Goal: Task Accomplishment & Management: Manage account settings

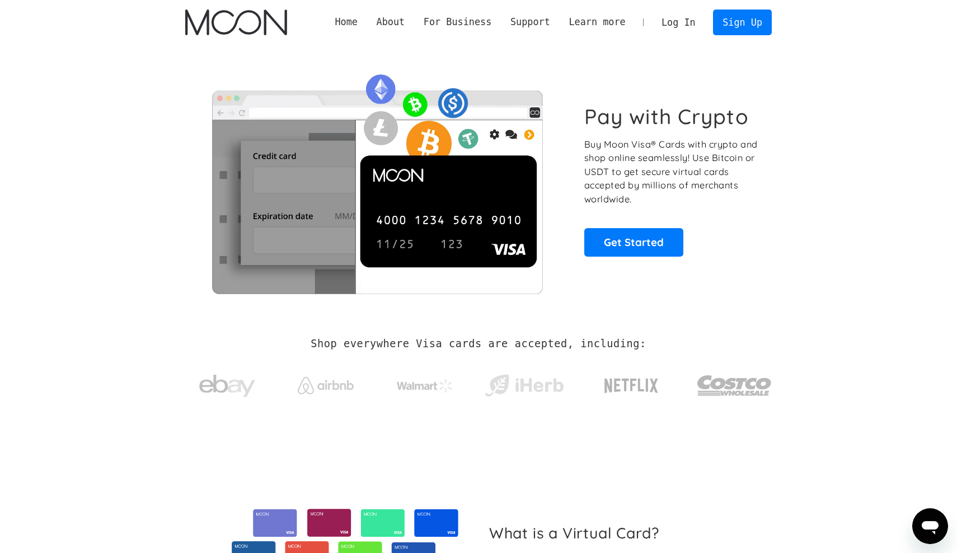
click at [680, 22] on link "Log In" at bounding box center [678, 22] width 53 height 25
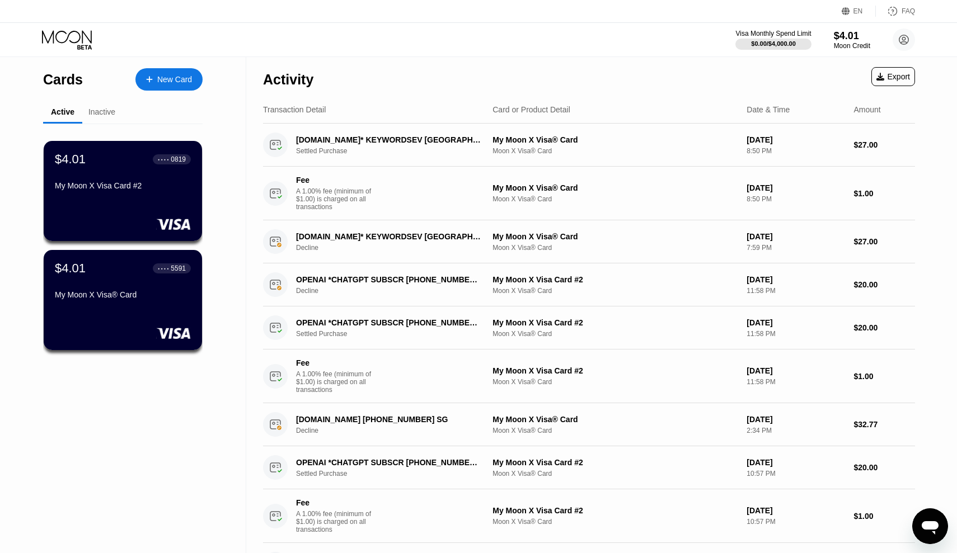
click at [103, 114] on div "Inactive" at bounding box center [101, 111] width 27 height 9
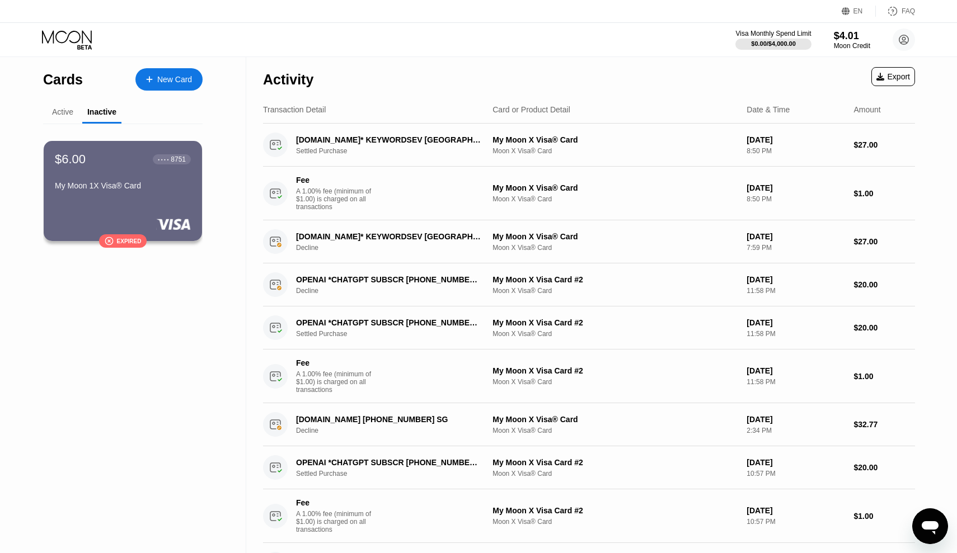
click at [63, 111] on div "Active" at bounding box center [62, 111] width 21 height 9
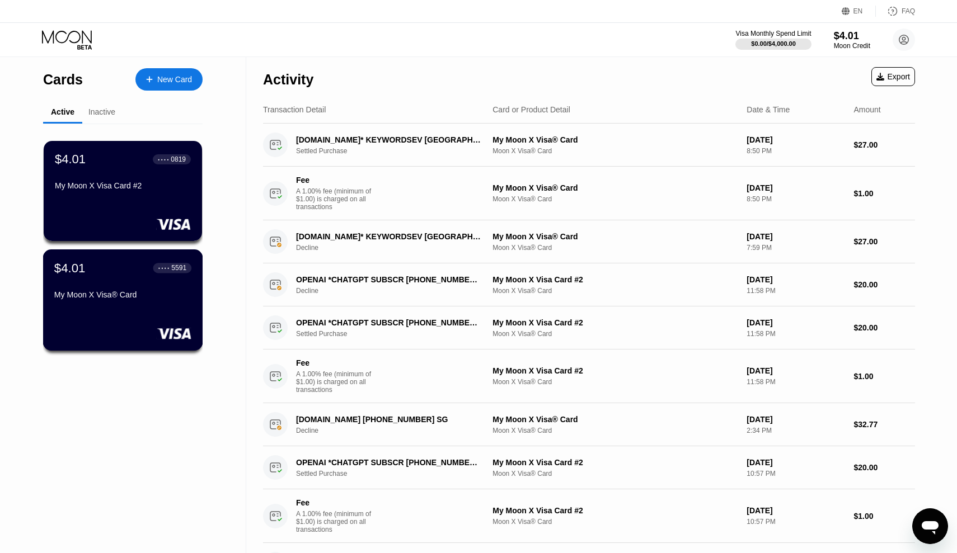
click at [130, 316] on div "$4.01 ● ● ● ● 5591 My Moon X Visa® Card" at bounding box center [123, 300] width 160 height 101
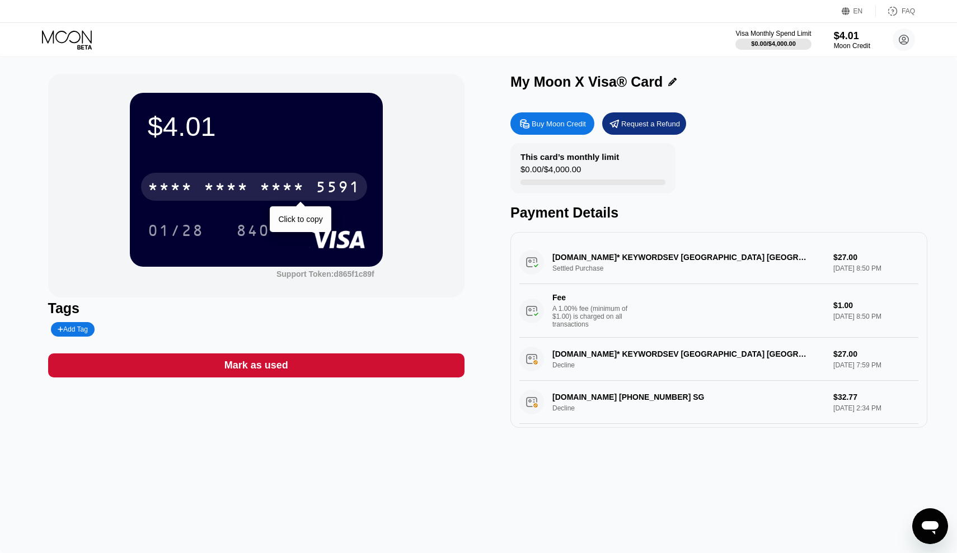
click at [260, 184] on div "* * * *" at bounding box center [282, 189] width 45 height 18
